Goal: Task Accomplishment & Management: Use online tool/utility

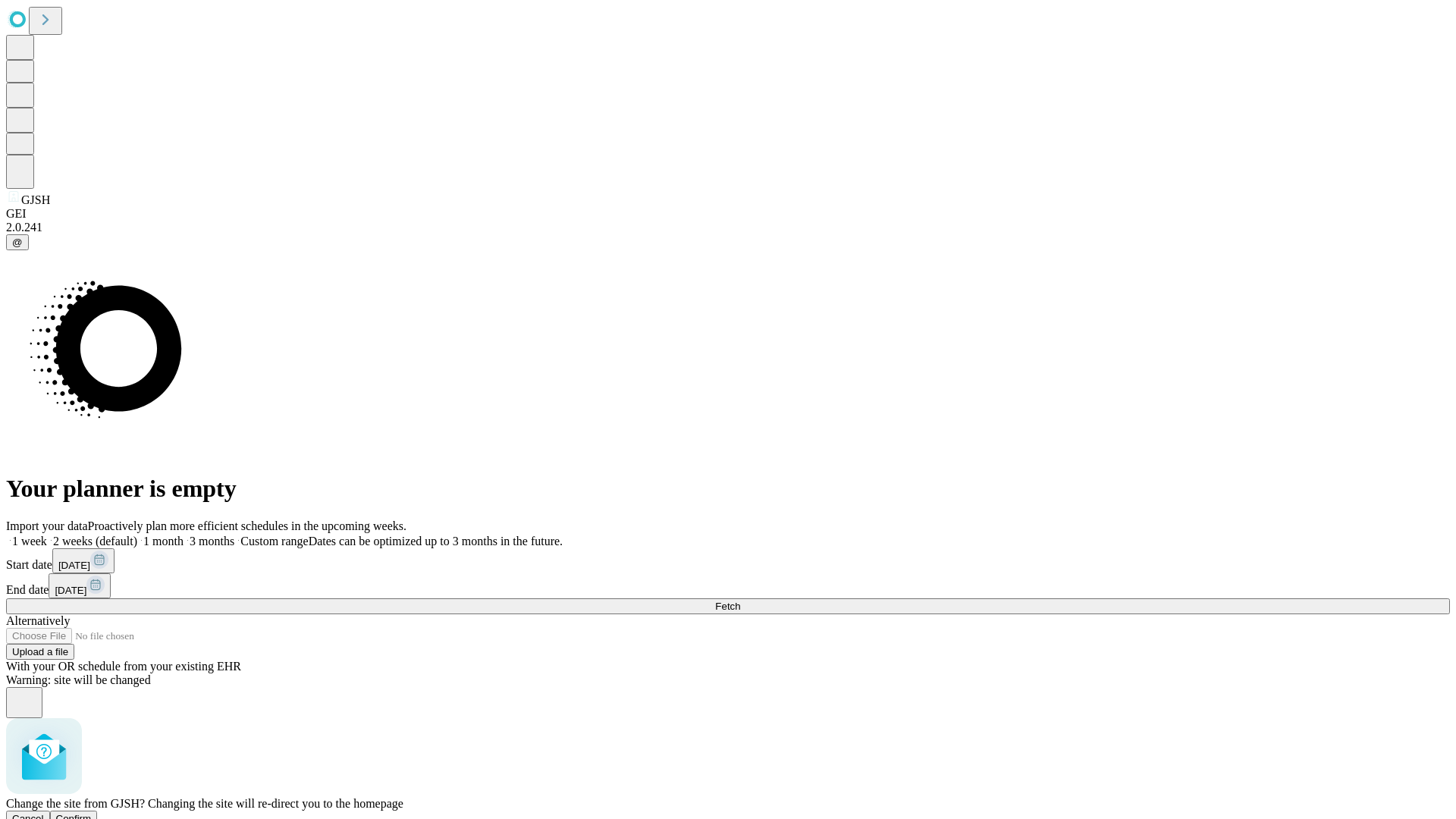
click at [92, 813] on span "Confirm" at bounding box center [74, 818] width 36 height 11
click at [138, 534] on label "2 weeks (default)" at bounding box center [92, 541] width 90 height 13
click at [740, 601] on span "Fetch" at bounding box center [727, 606] width 25 height 11
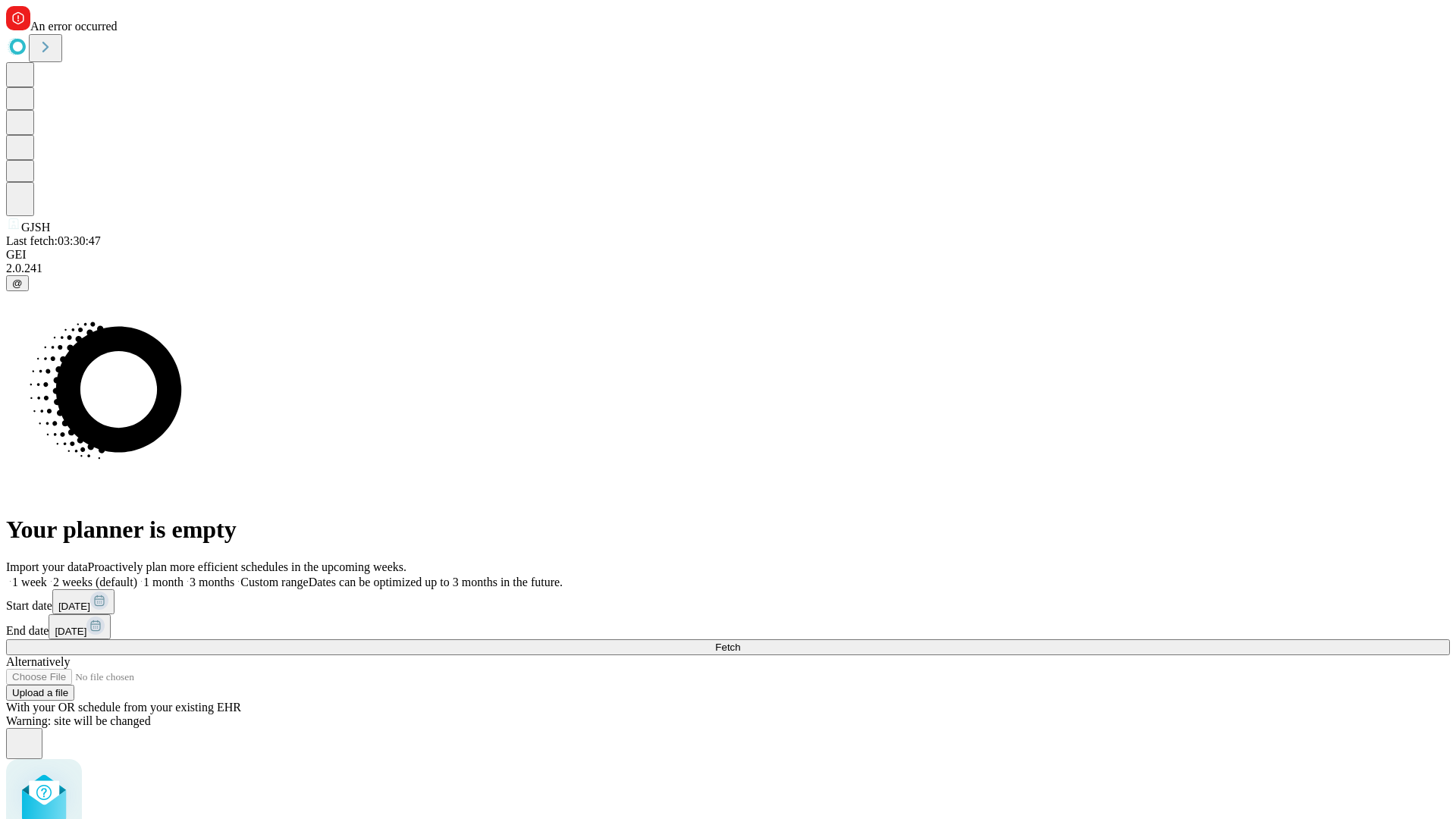
click at [138, 576] on label "2 weeks (default)" at bounding box center [92, 582] width 90 height 13
click at [740, 641] on span "Fetch" at bounding box center [727, 647] width 25 height 11
click at [138, 576] on label "2 weeks (default)" at bounding box center [92, 582] width 90 height 13
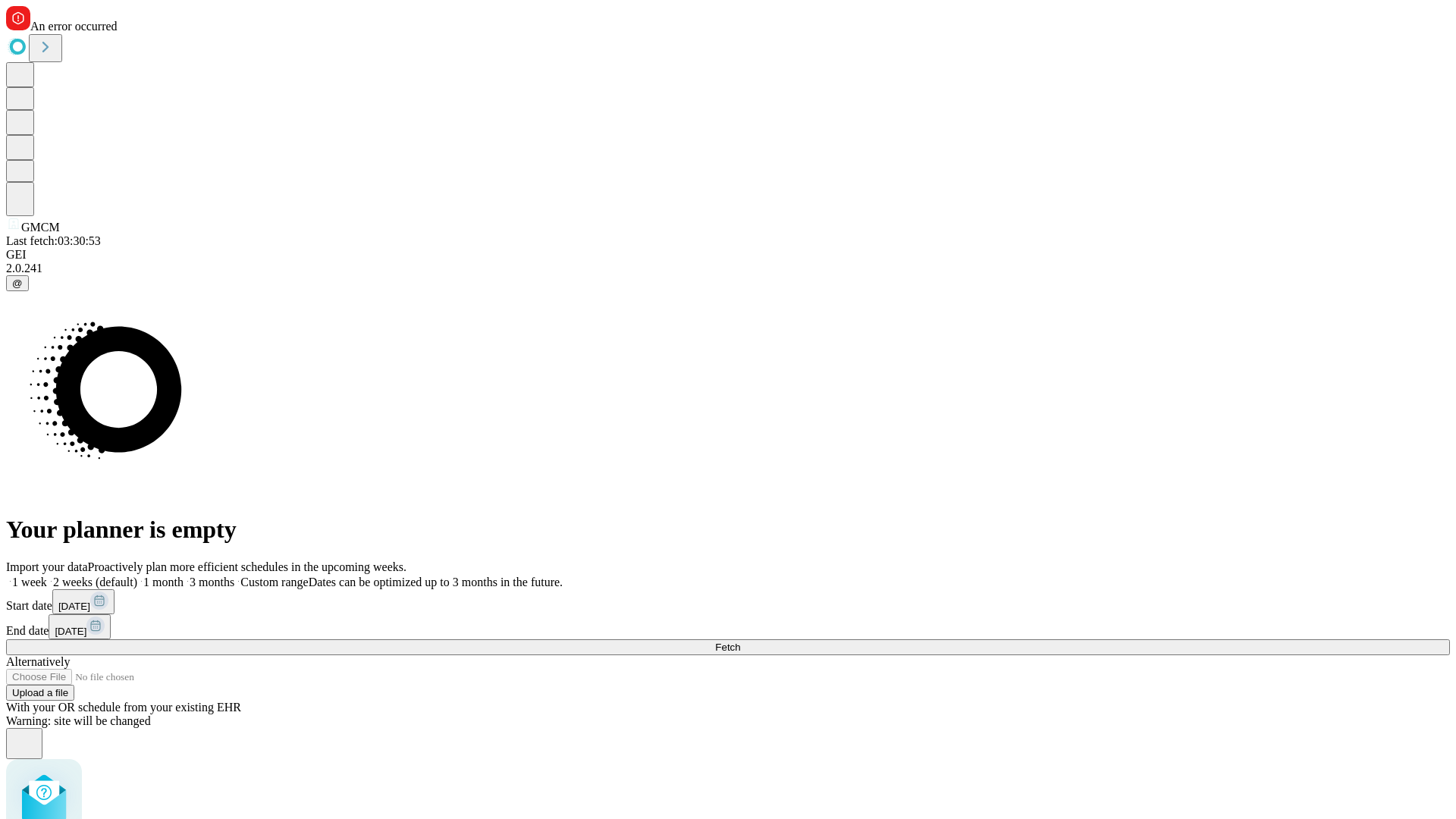
click at [740, 641] on span "Fetch" at bounding box center [727, 647] width 25 height 11
click at [138, 576] on label "2 weeks (default)" at bounding box center [92, 582] width 90 height 13
click at [740, 641] on span "Fetch" at bounding box center [727, 647] width 25 height 11
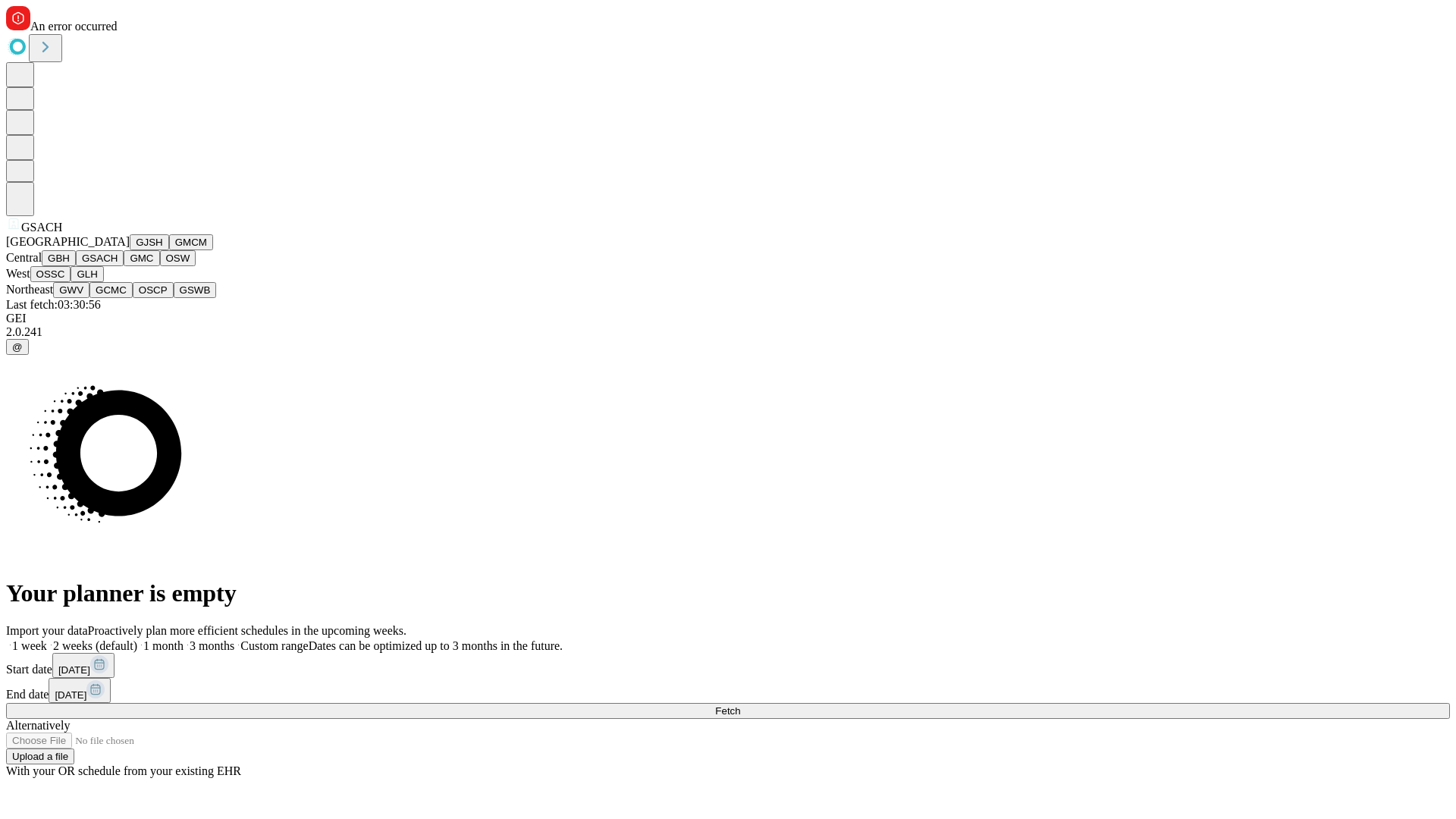
click at [124, 266] on button "GMC" at bounding box center [142, 258] width 36 height 16
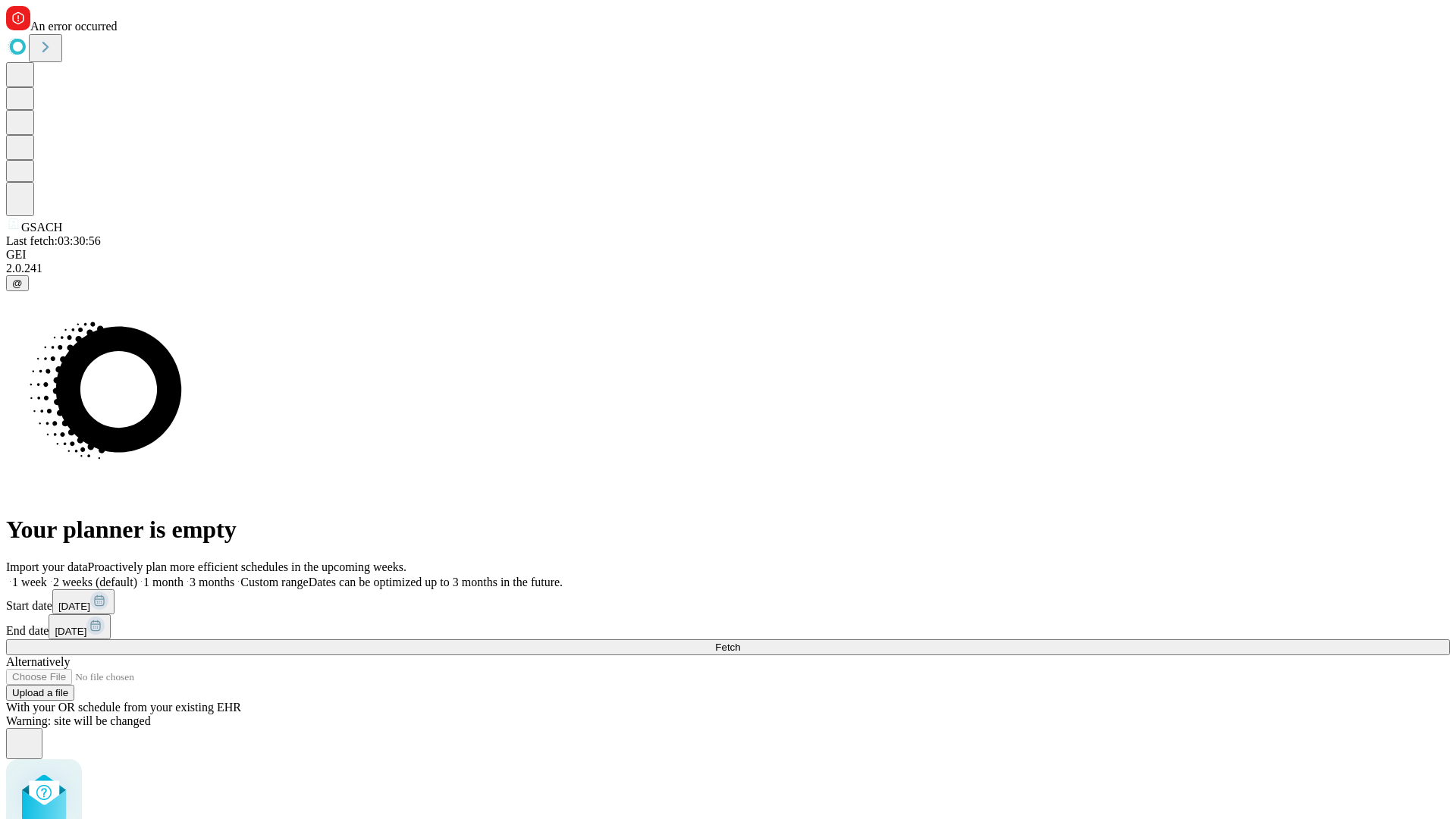
click at [138, 576] on label "2 weeks (default)" at bounding box center [92, 582] width 90 height 13
click at [740, 641] on span "Fetch" at bounding box center [727, 647] width 25 height 11
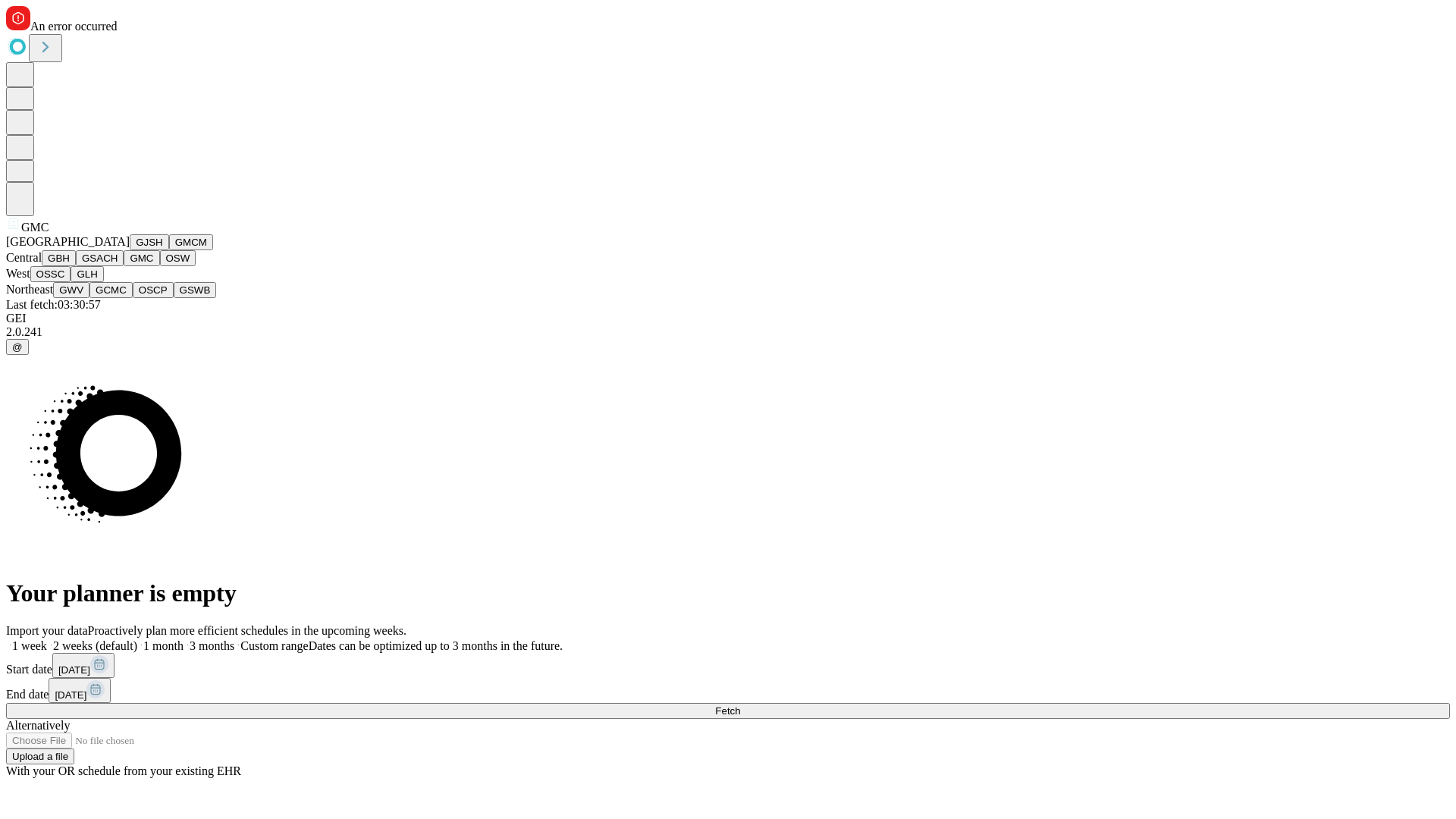
click at [160, 266] on button "OSW" at bounding box center [178, 258] width 37 height 16
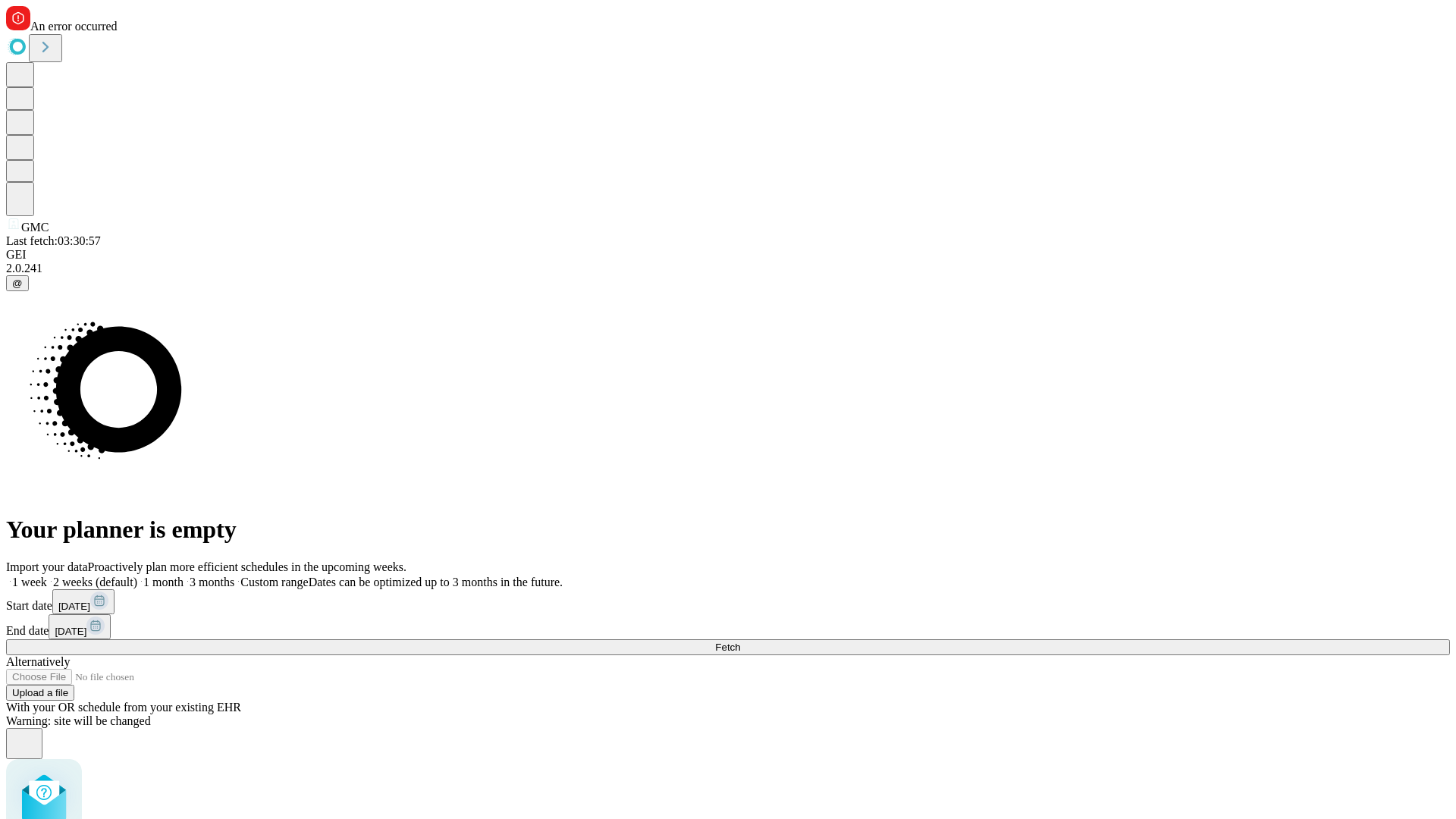
click at [138, 576] on label "2 weeks (default)" at bounding box center [92, 582] width 90 height 13
click at [740, 641] on span "Fetch" at bounding box center [727, 647] width 25 height 11
click at [138, 576] on label "2 weeks (default)" at bounding box center [92, 582] width 90 height 13
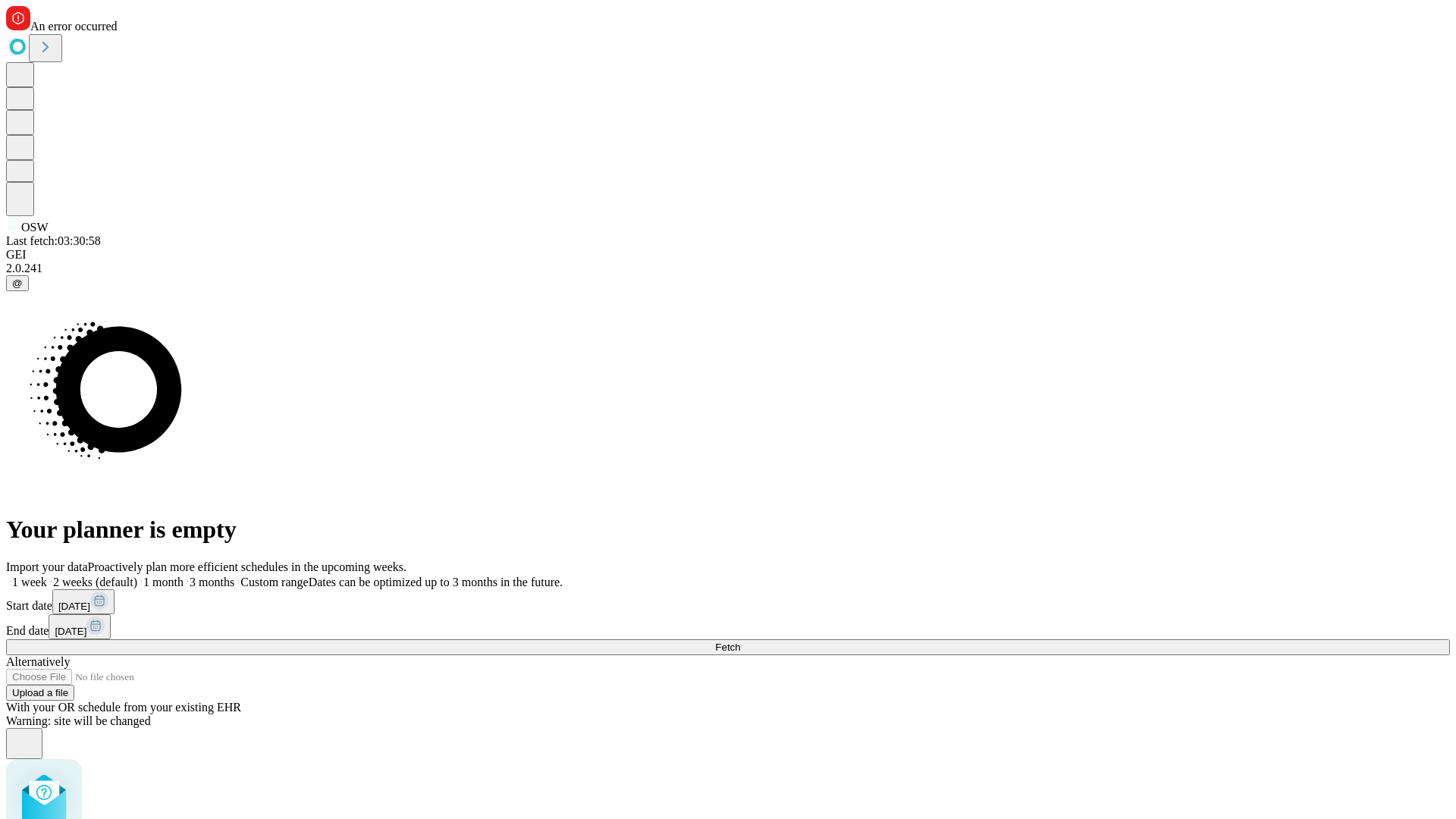
click at [740, 641] on span "Fetch" at bounding box center [727, 647] width 25 height 11
click at [138, 576] on label "2 weeks (default)" at bounding box center [92, 582] width 90 height 13
click at [740, 641] on span "Fetch" at bounding box center [727, 647] width 25 height 11
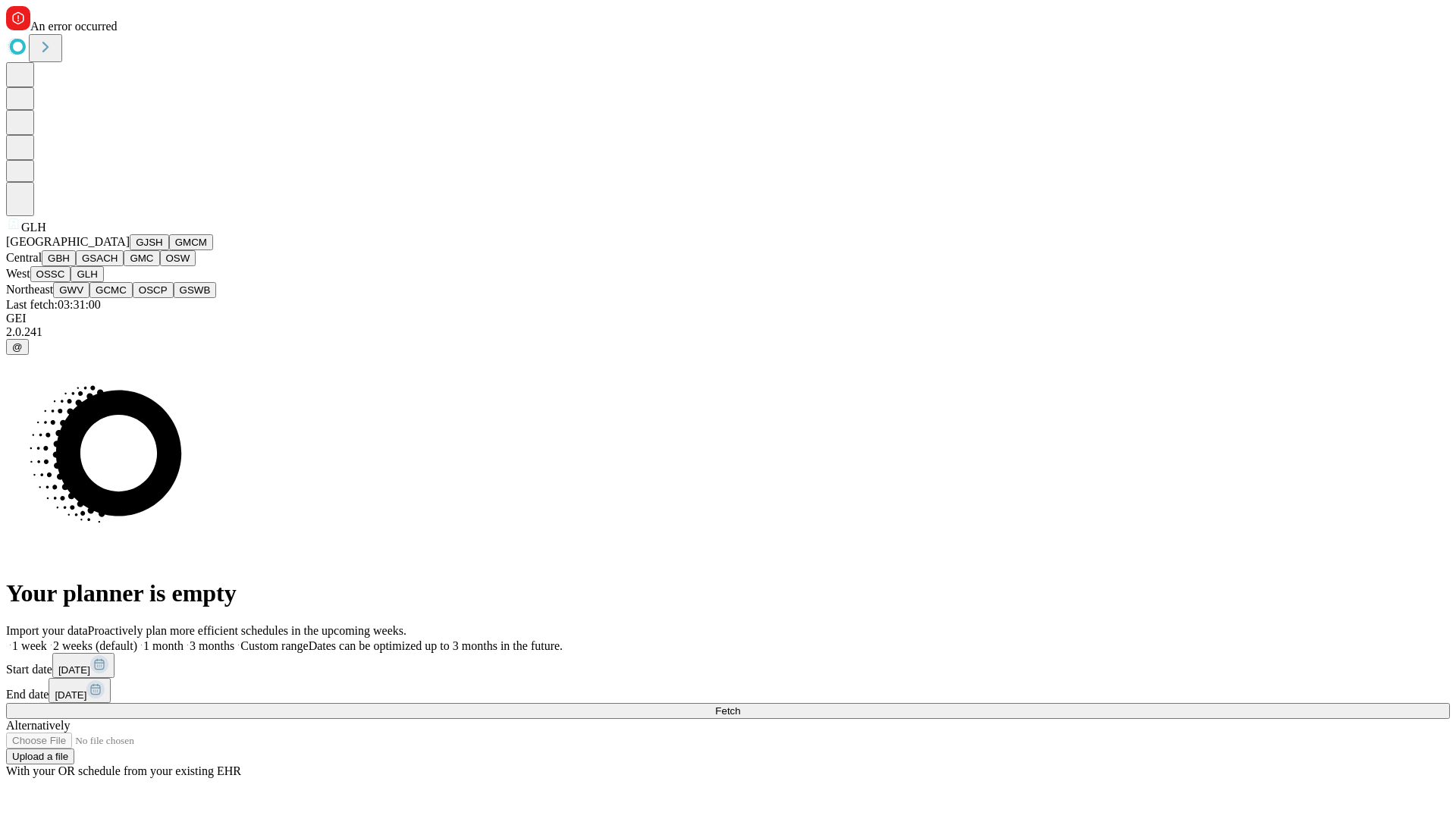
click at [90, 298] on button "GWV" at bounding box center [71, 290] width 37 height 16
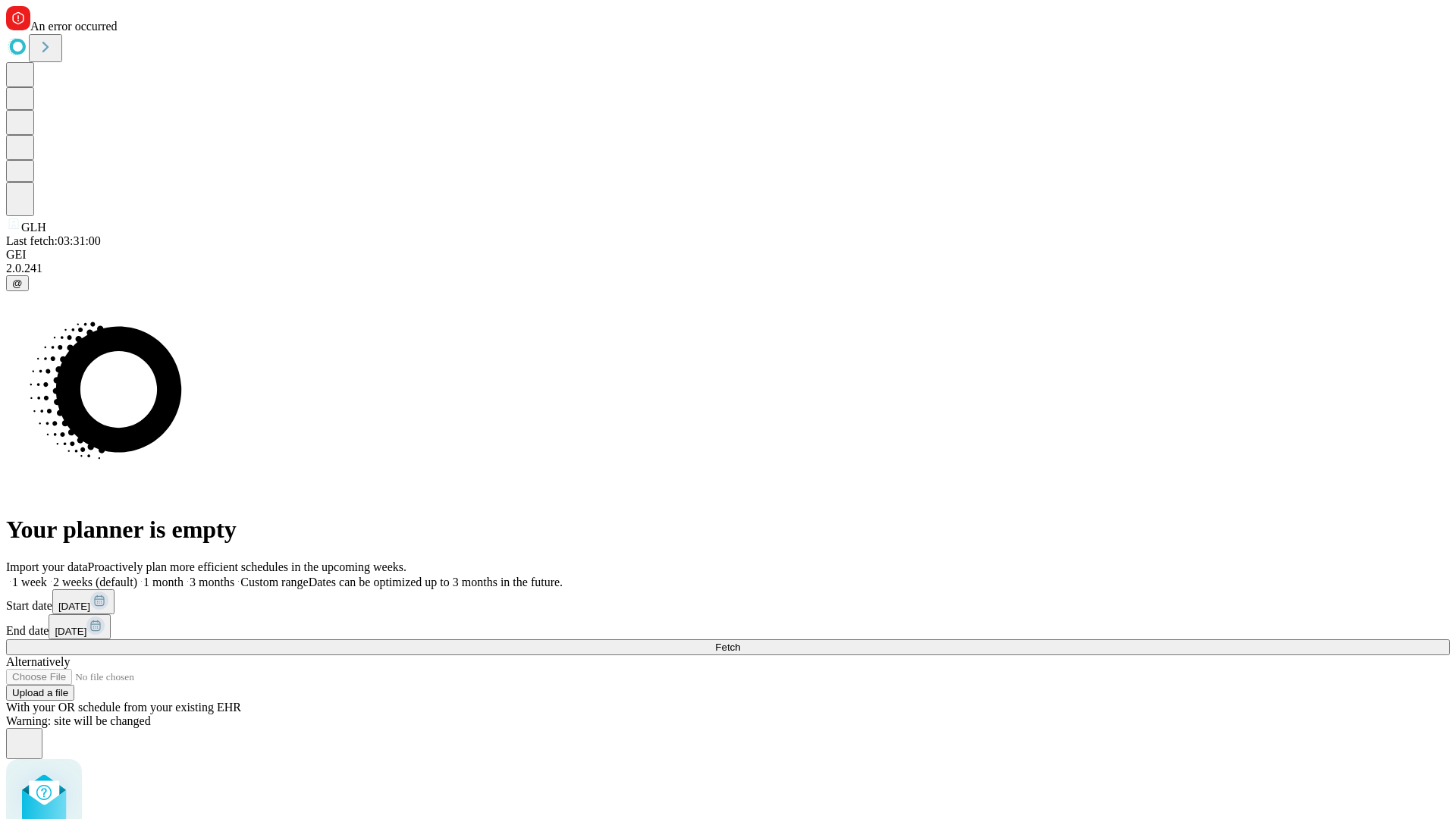
click at [138, 576] on label "2 weeks (default)" at bounding box center [92, 582] width 90 height 13
click at [740, 641] on span "Fetch" at bounding box center [727, 647] width 25 height 11
click at [138, 576] on label "2 weeks (default)" at bounding box center [92, 582] width 90 height 13
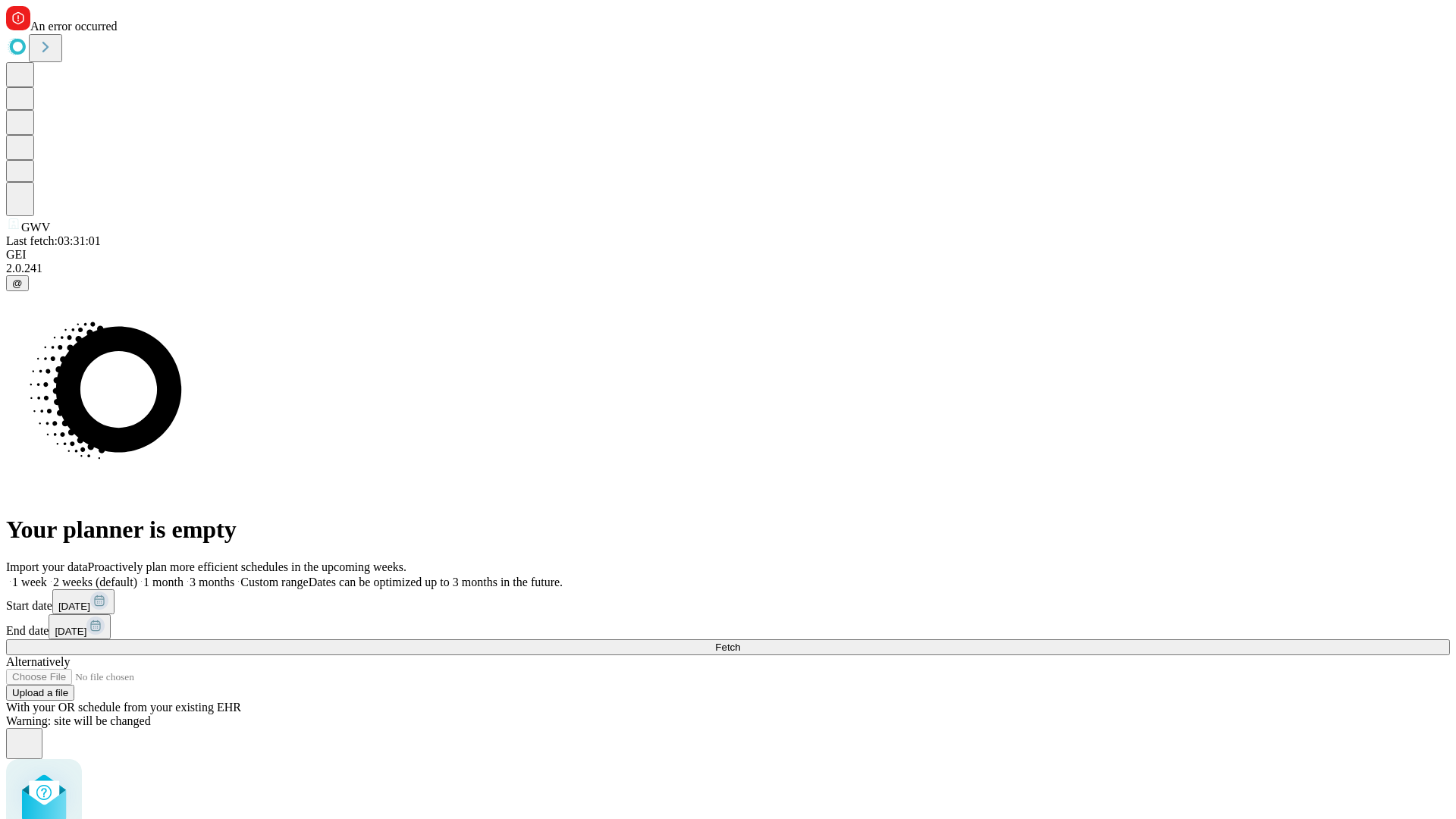
click at [740, 641] on span "Fetch" at bounding box center [727, 647] width 25 height 11
click at [138, 576] on label "2 weeks (default)" at bounding box center [92, 582] width 90 height 13
click at [740, 641] on span "Fetch" at bounding box center [727, 647] width 25 height 11
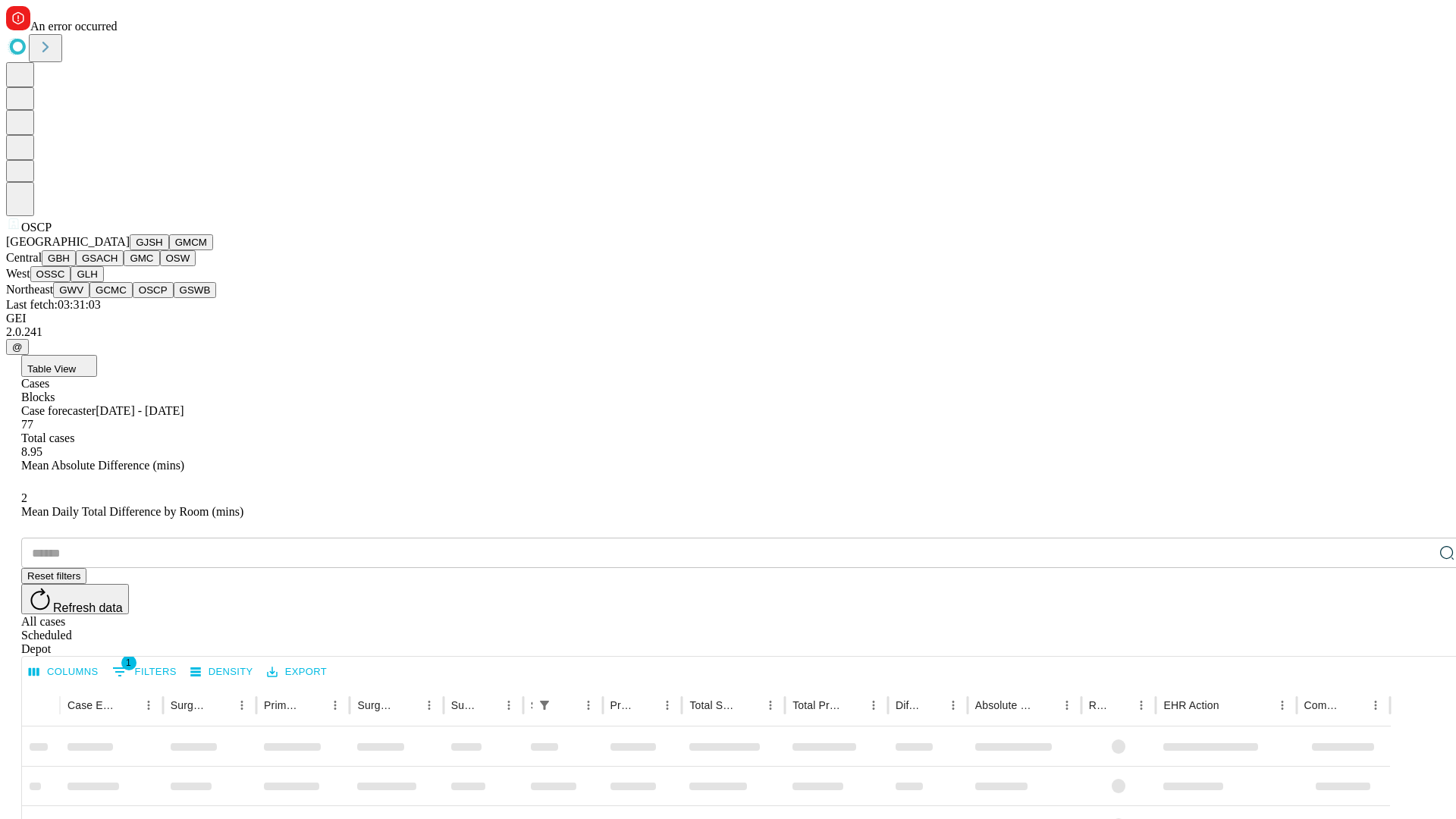
click at [174, 298] on button "GSWB" at bounding box center [195, 290] width 43 height 16
